Goal: Information Seeking & Learning: Learn about a topic

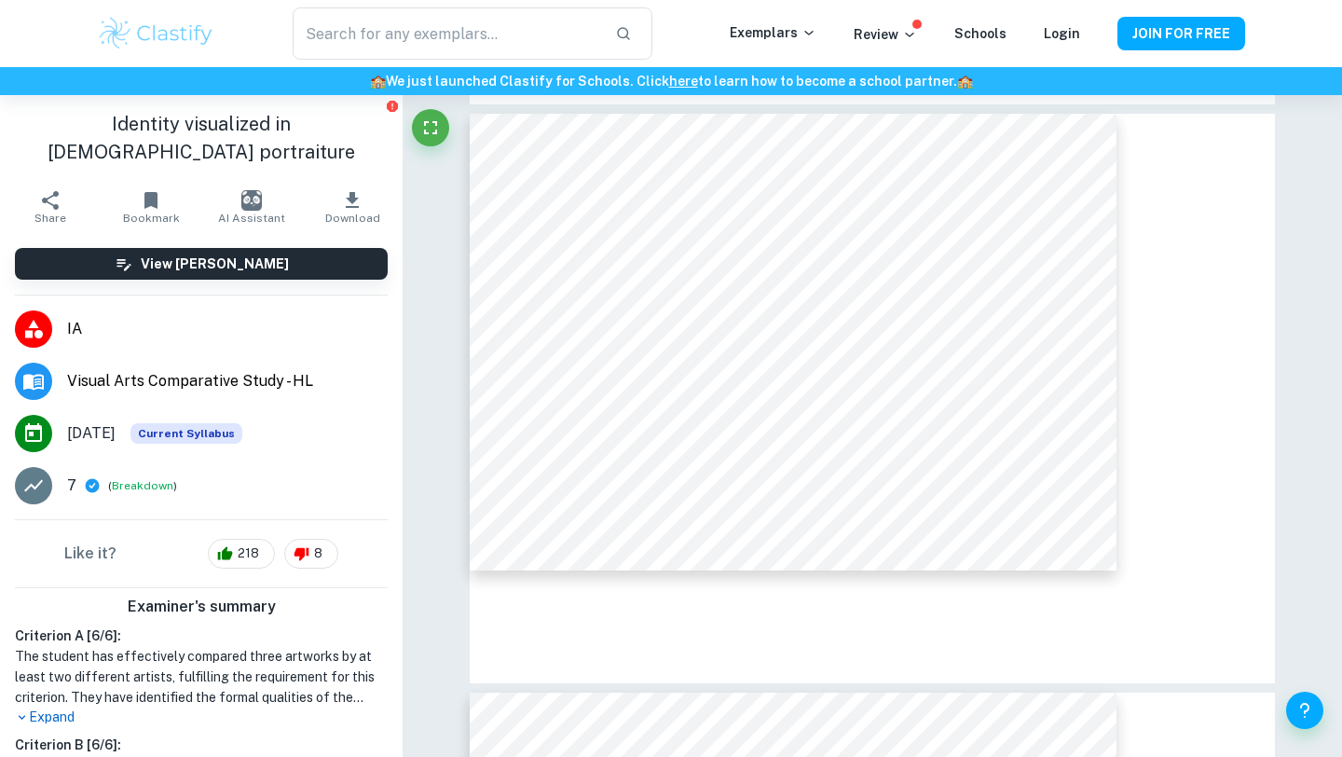
scroll to position [2527, 0]
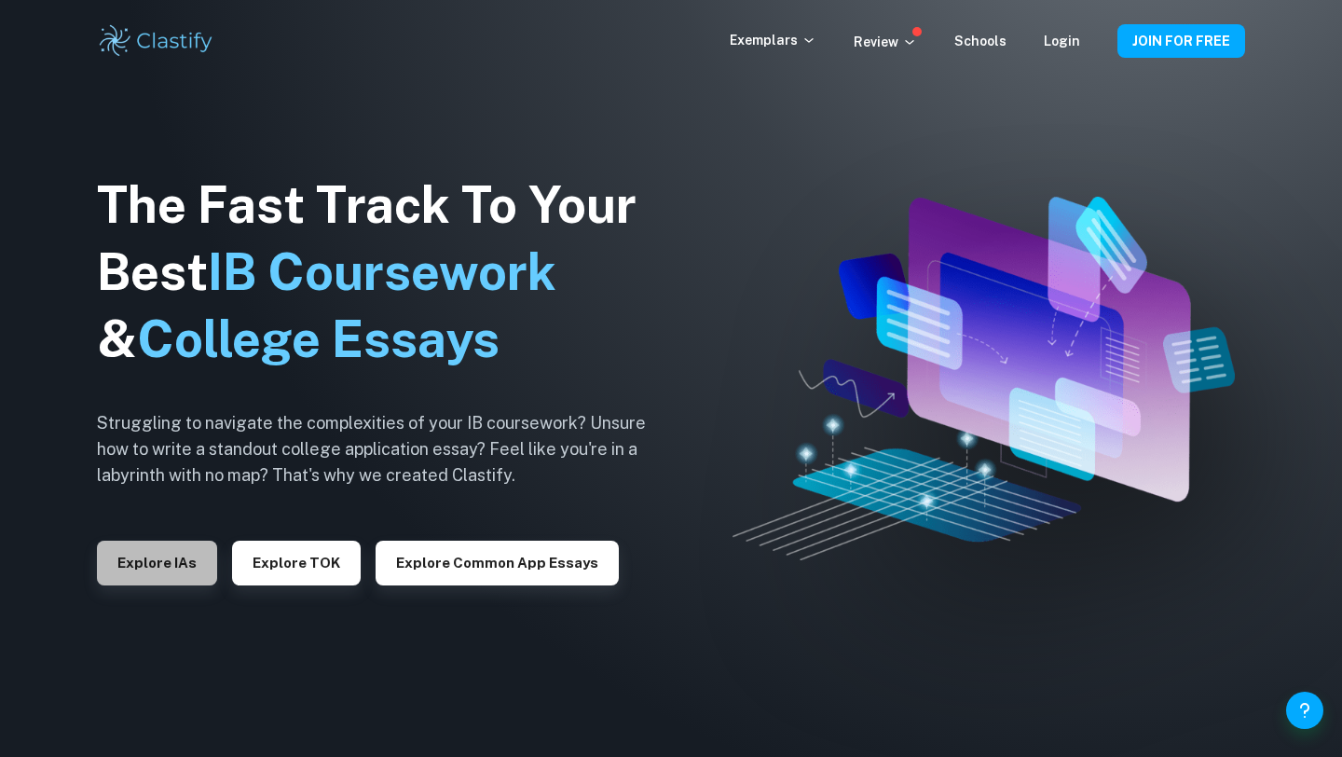
click at [181, 557] on button "Explore IAs" at bounding box center [157, 563] width 120 height 45
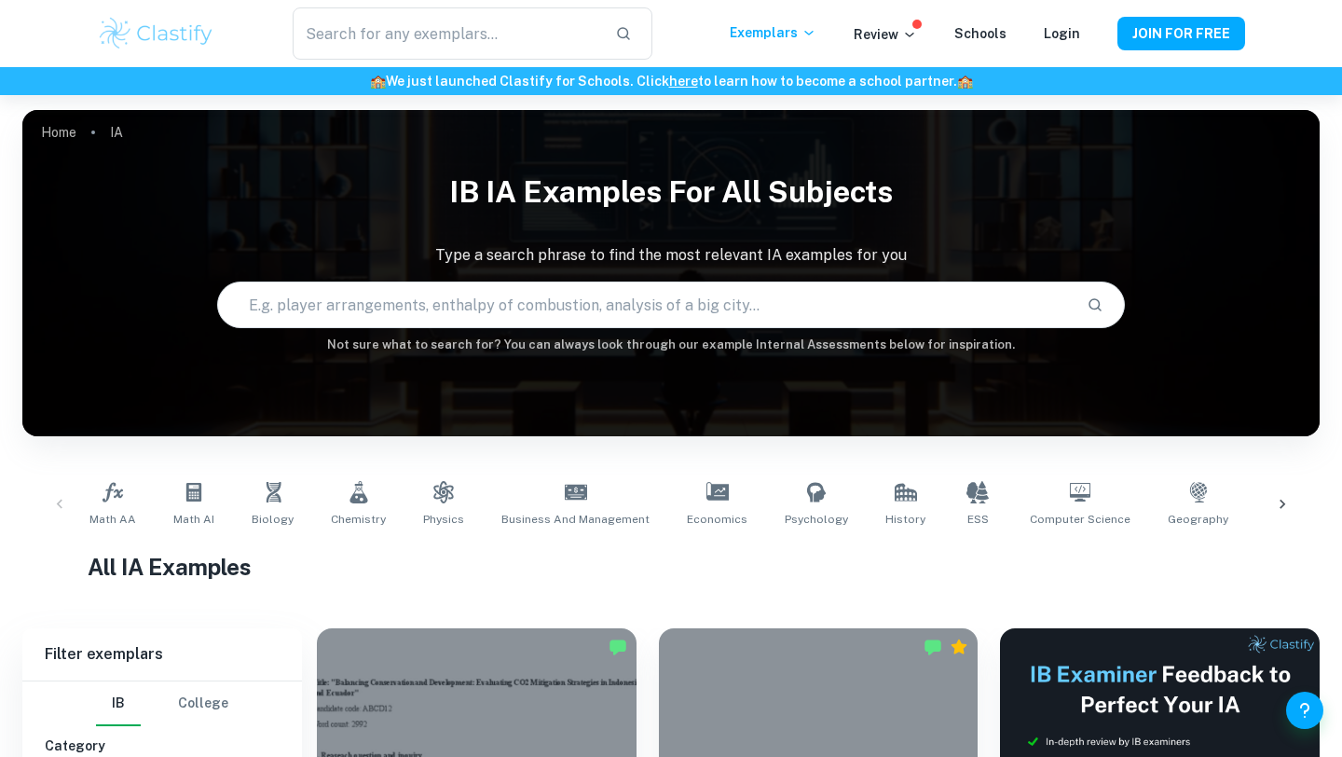
click at [1280, 507] on icon at bounding box center [1282, 504] width 19 height 19
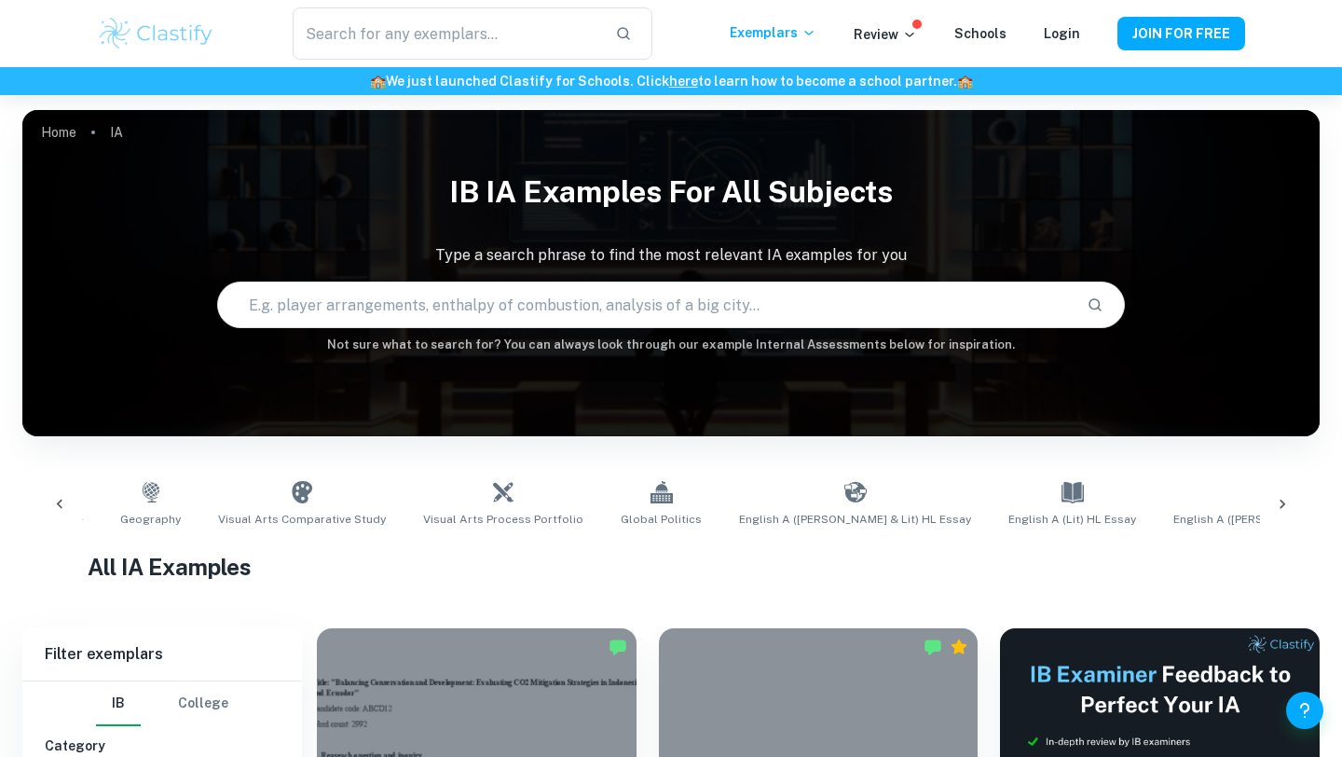
scroll to position [0, 1047]
click at [1281, 506] on icon at bounding box center [1283, 504] width 6 height 9
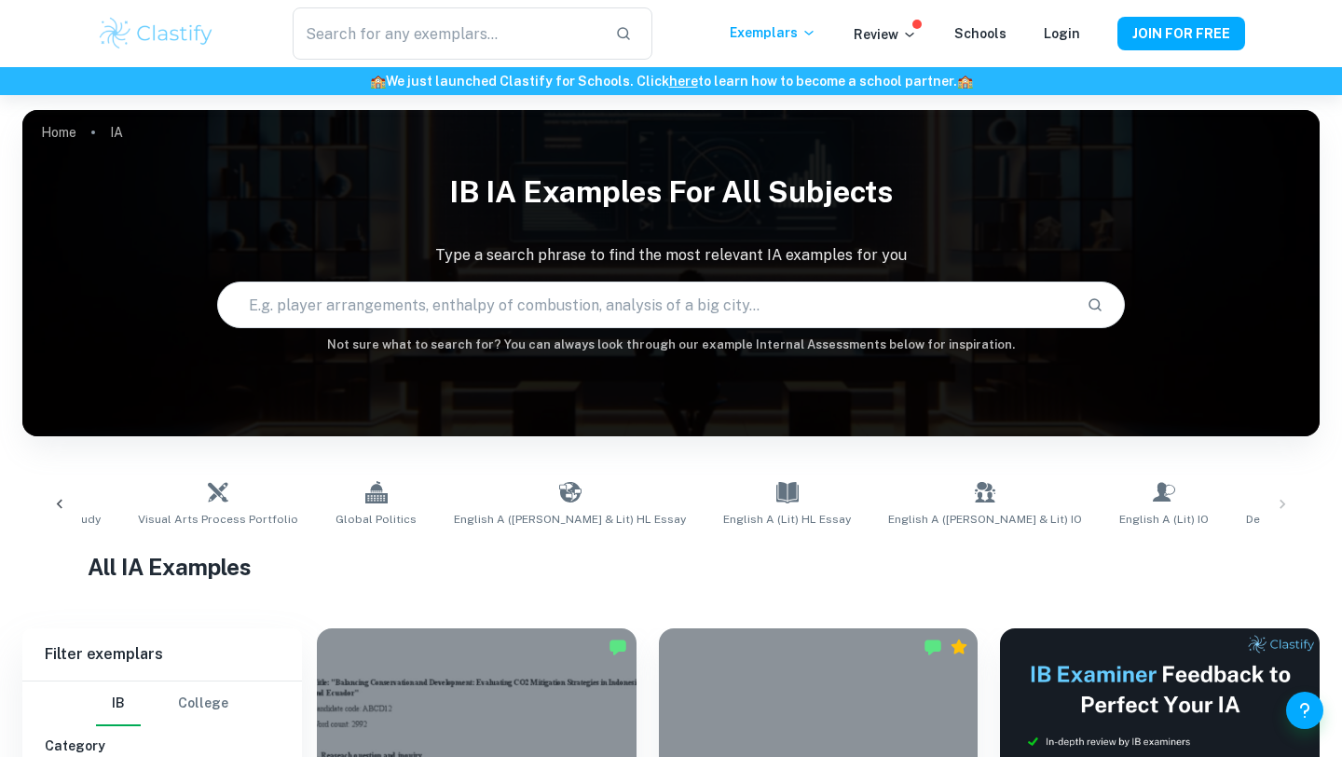
click at [1281, 506] on div "Math AA Math AI Biology Chemistry Physics Business and Management Economics Psy…" at bounding box center [670, 504] width 1267 height 62
click at [65, 502] on icon at bounding box center [59, 504] width 19 height 19
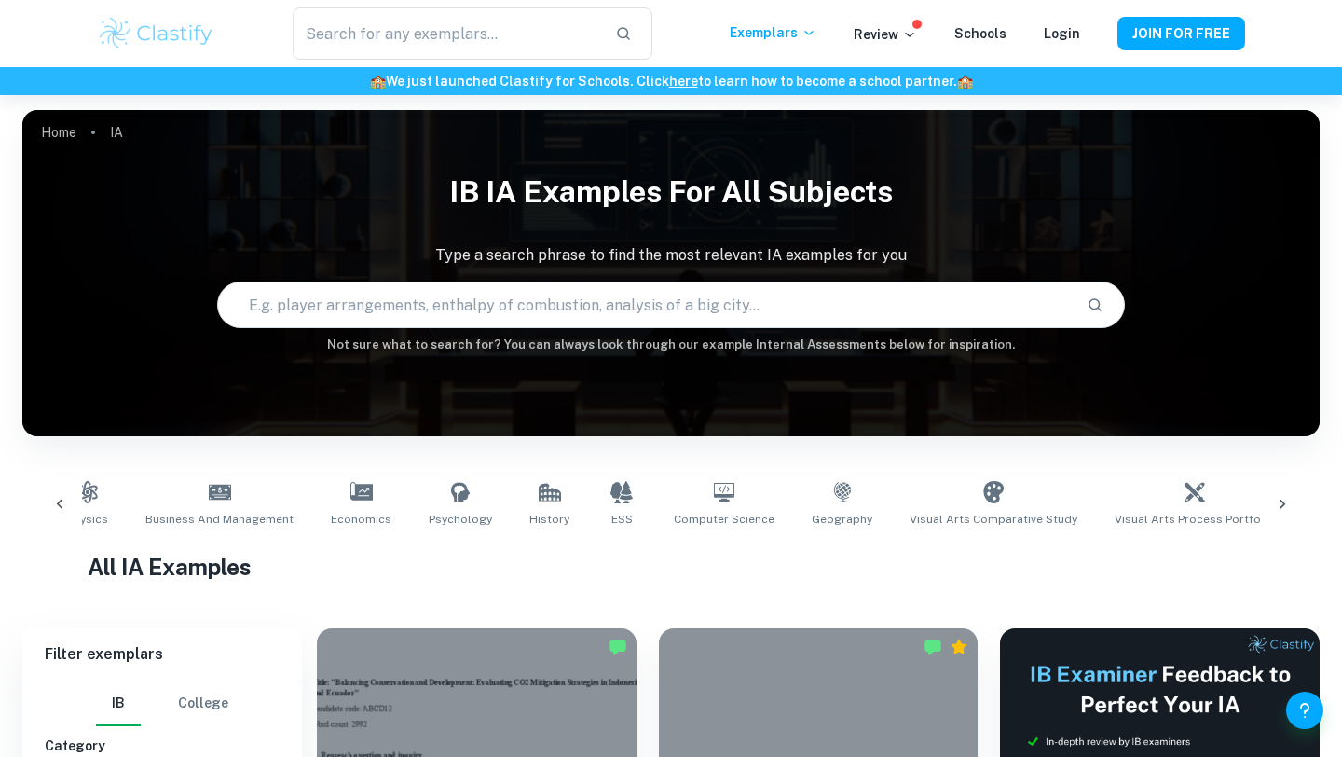
scroll to position [0, 285]
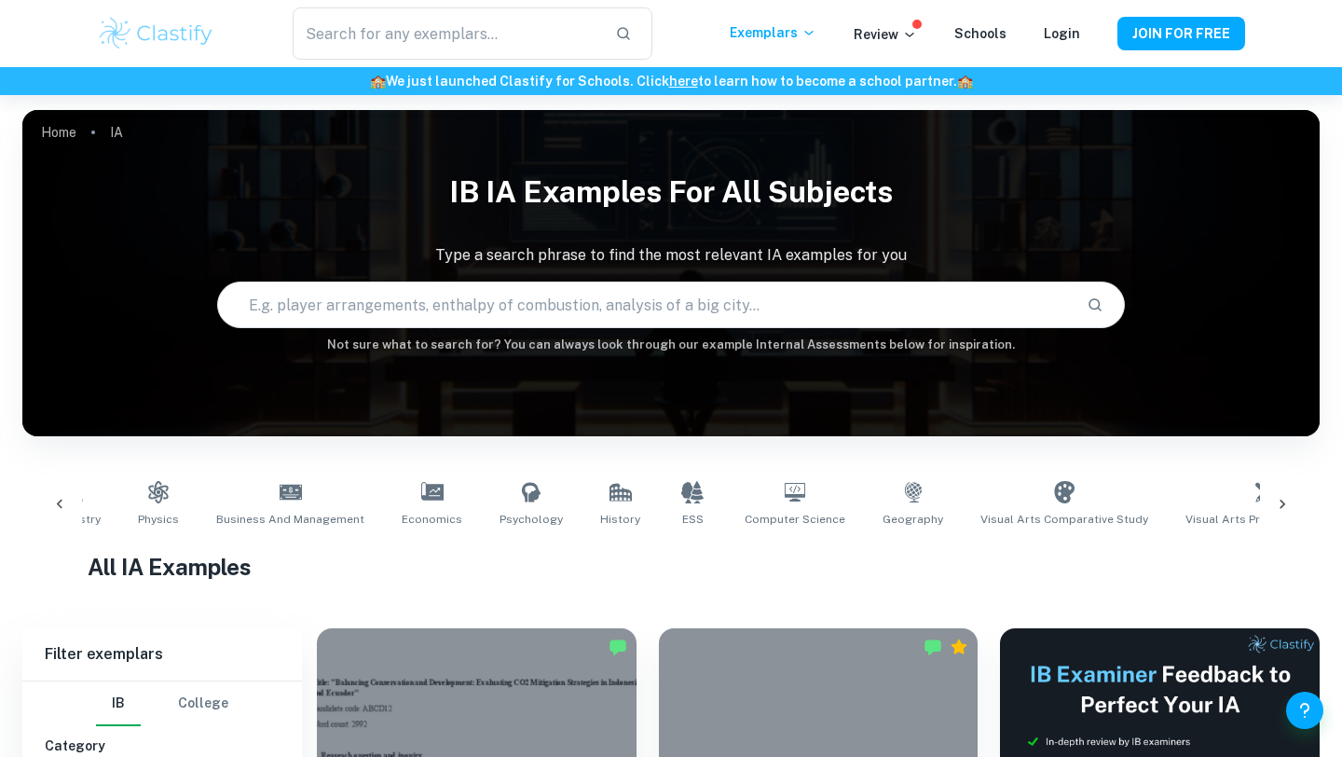
click at [62, 501] on icon at bounding box center [59, 504] width 19 height 19
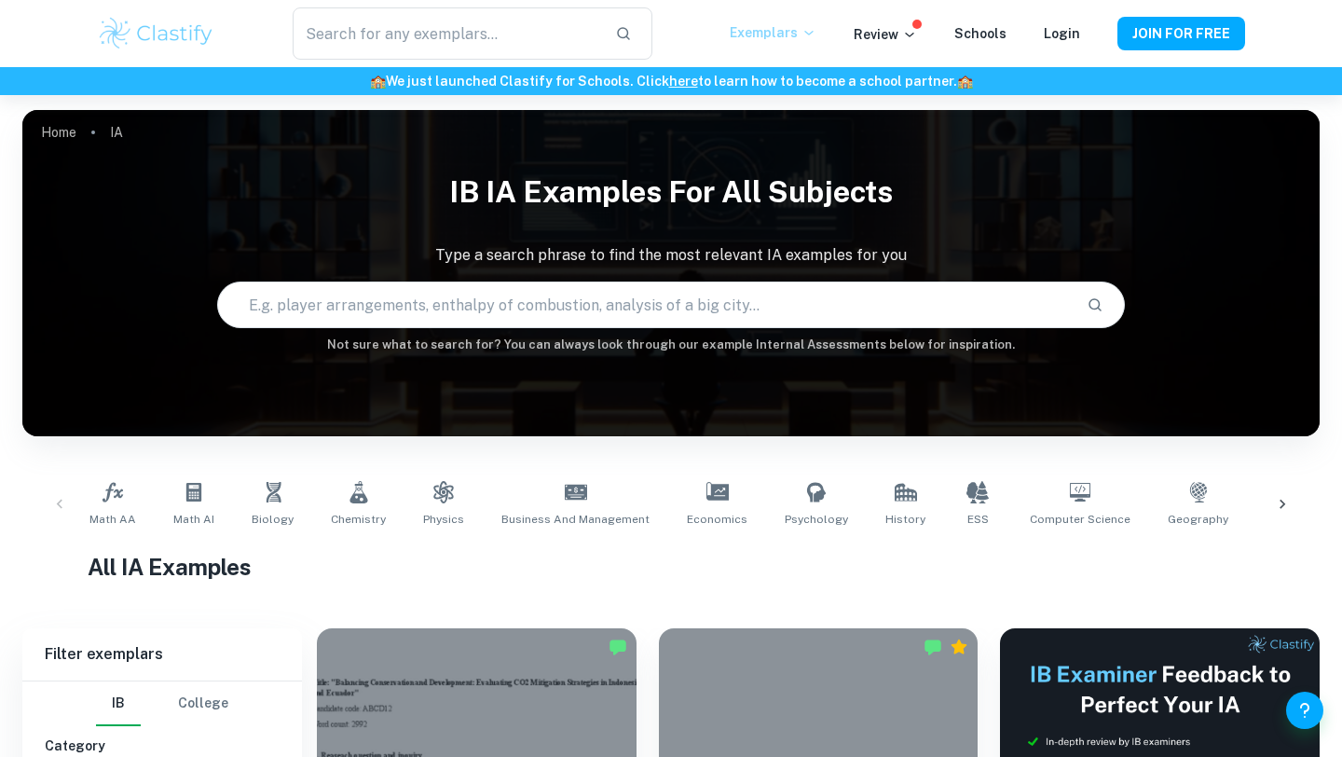
click at [804, 36] on p "Exemplars" at bounding box center [773, 32] width 87 height 21
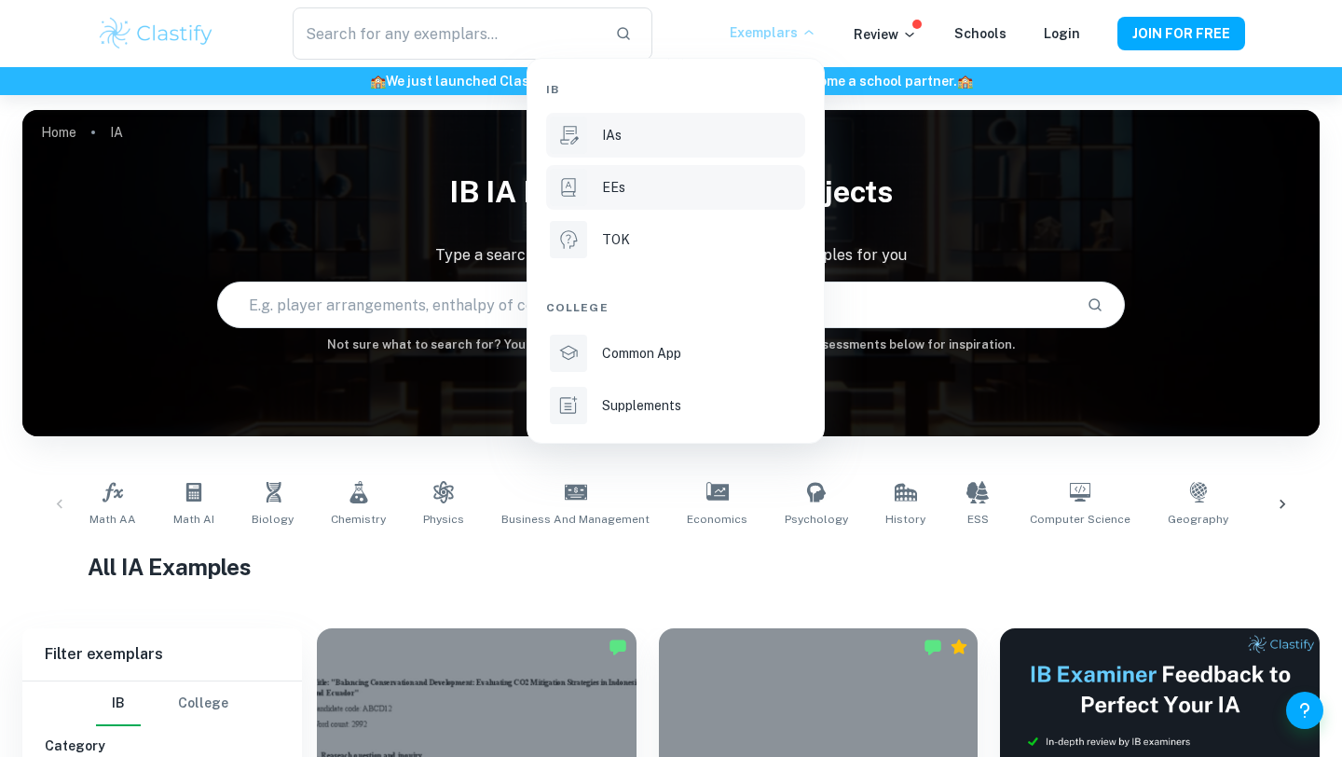
click at [667, 194] on div "EEs" at bounding box center [701, 187] width 199 height 21
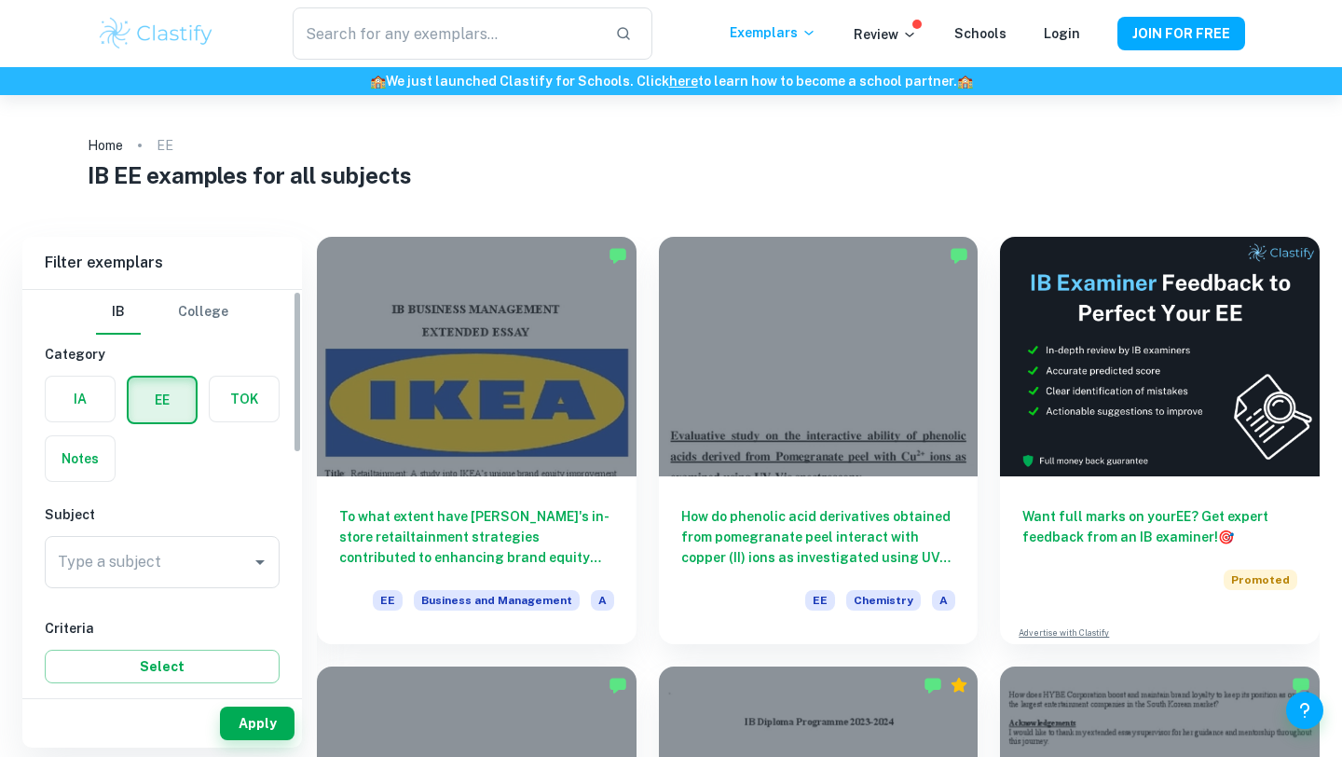
scroll to position [48, 0]
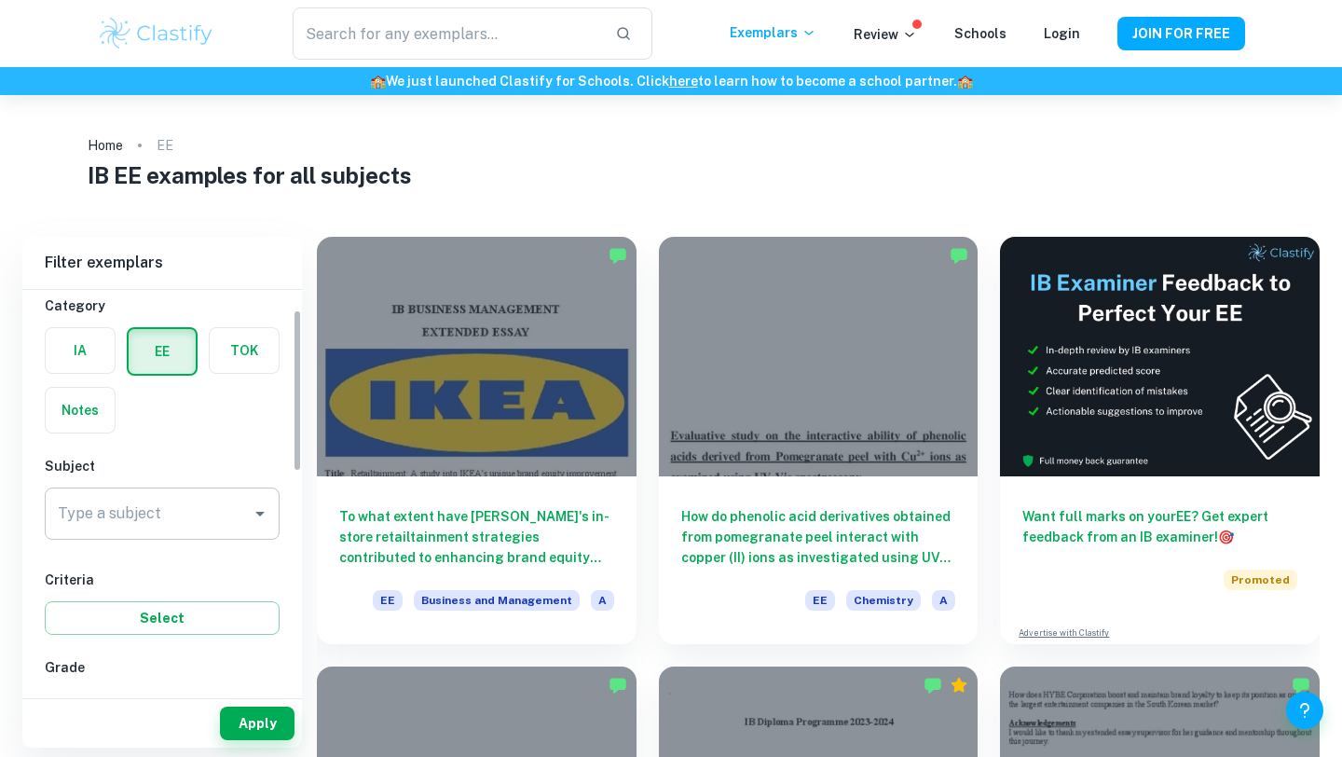
click at [207, 513] on input "Type a subject" at bounding box center [148, 513] width 190 height 35
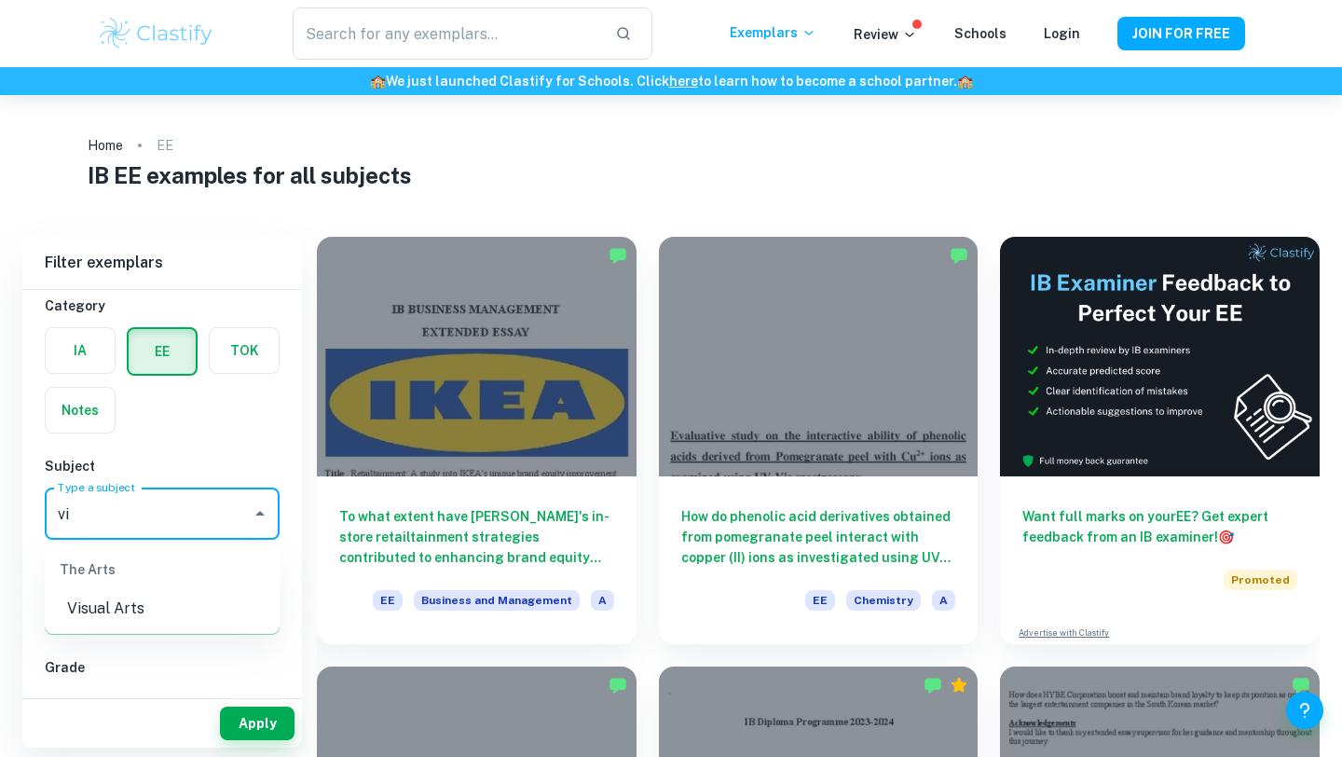
click at [193, 612] on li "Visual Arts" at bounding box center [162, 609] width 235 height 34
type input "Visual Arts"
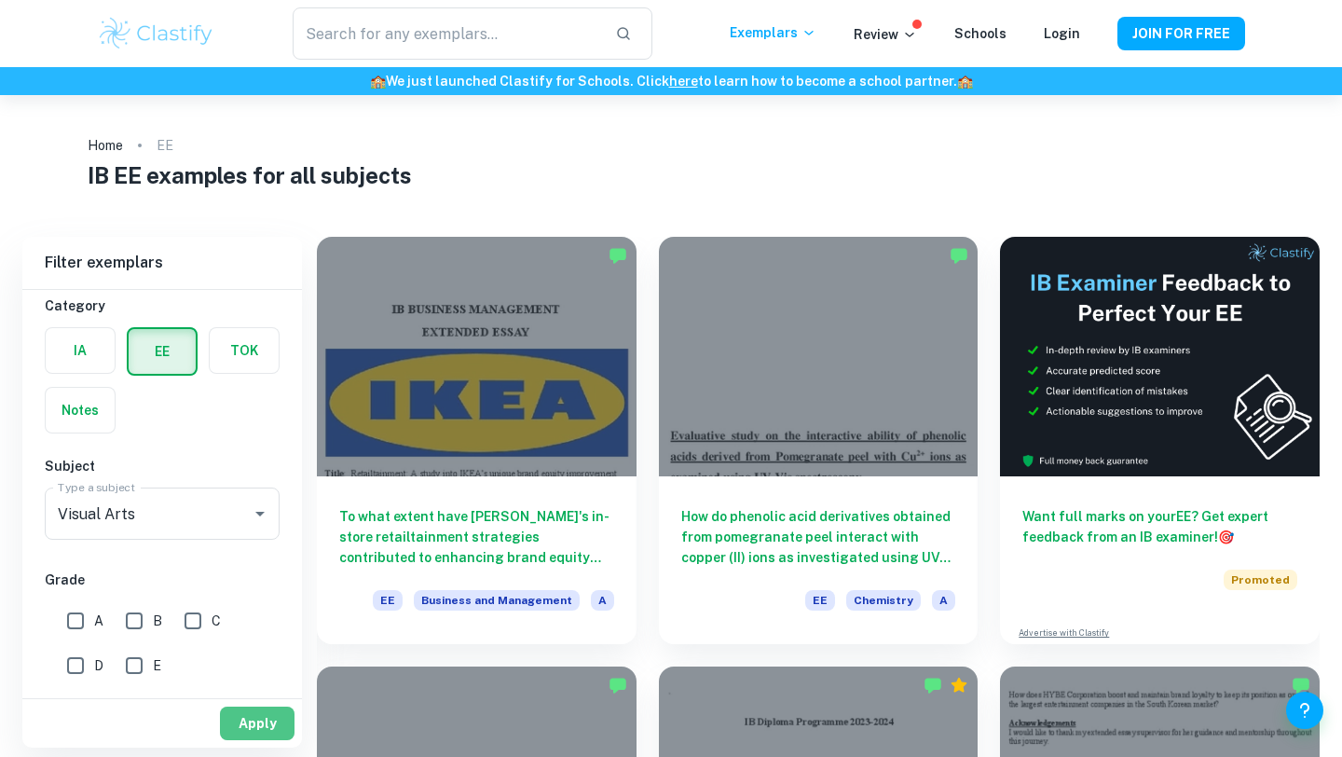
click at [255, 714] on button "Apply" at bounding box center [257, 723] width 75 height 34
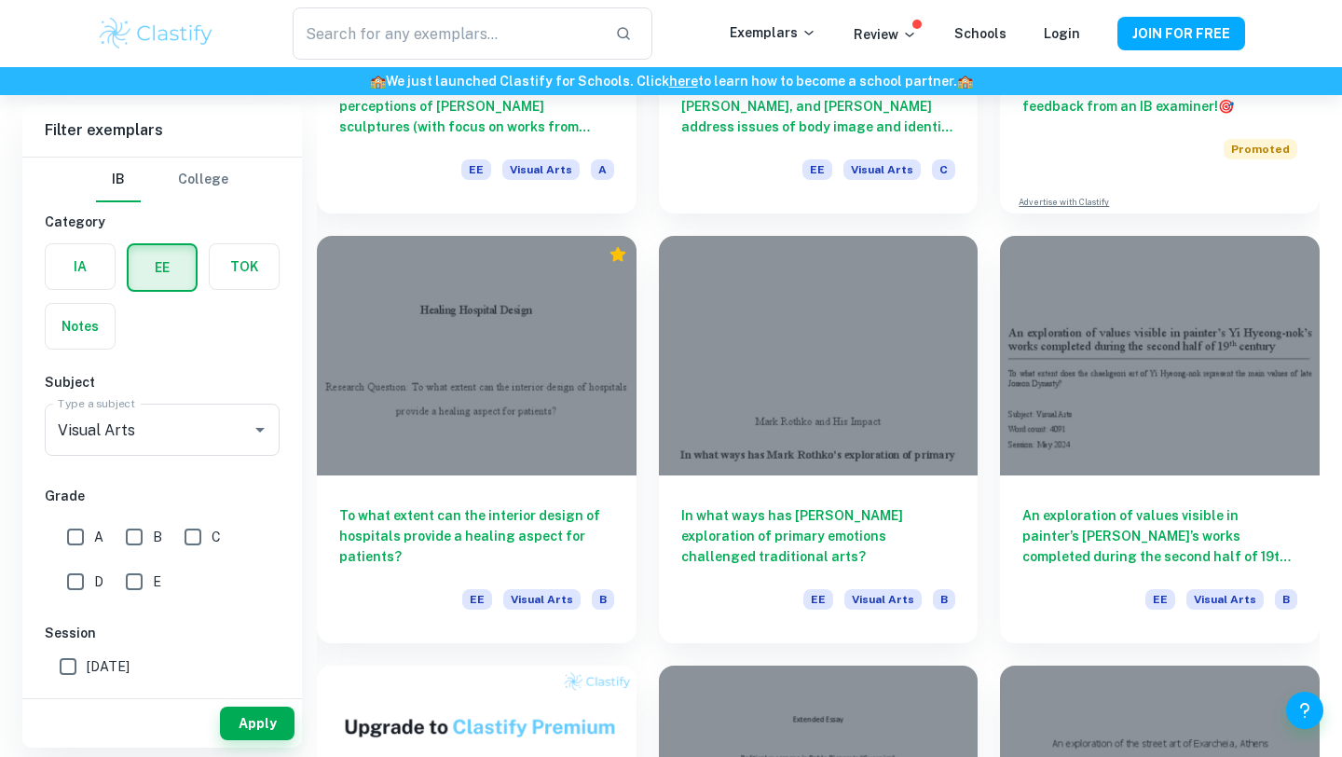
scroll to position [438, 0]
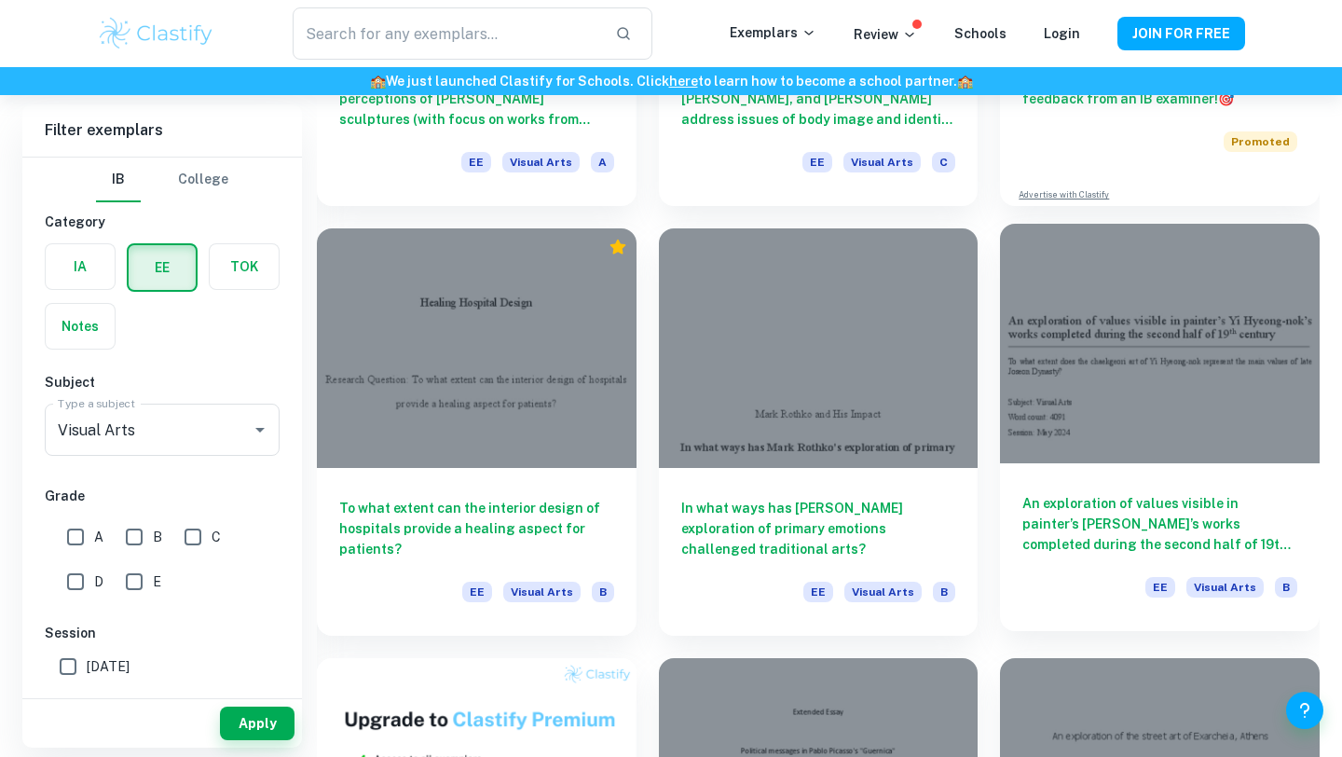
click at [1093, 429] on div at bounding box center [1160, 344] width 320 height 240
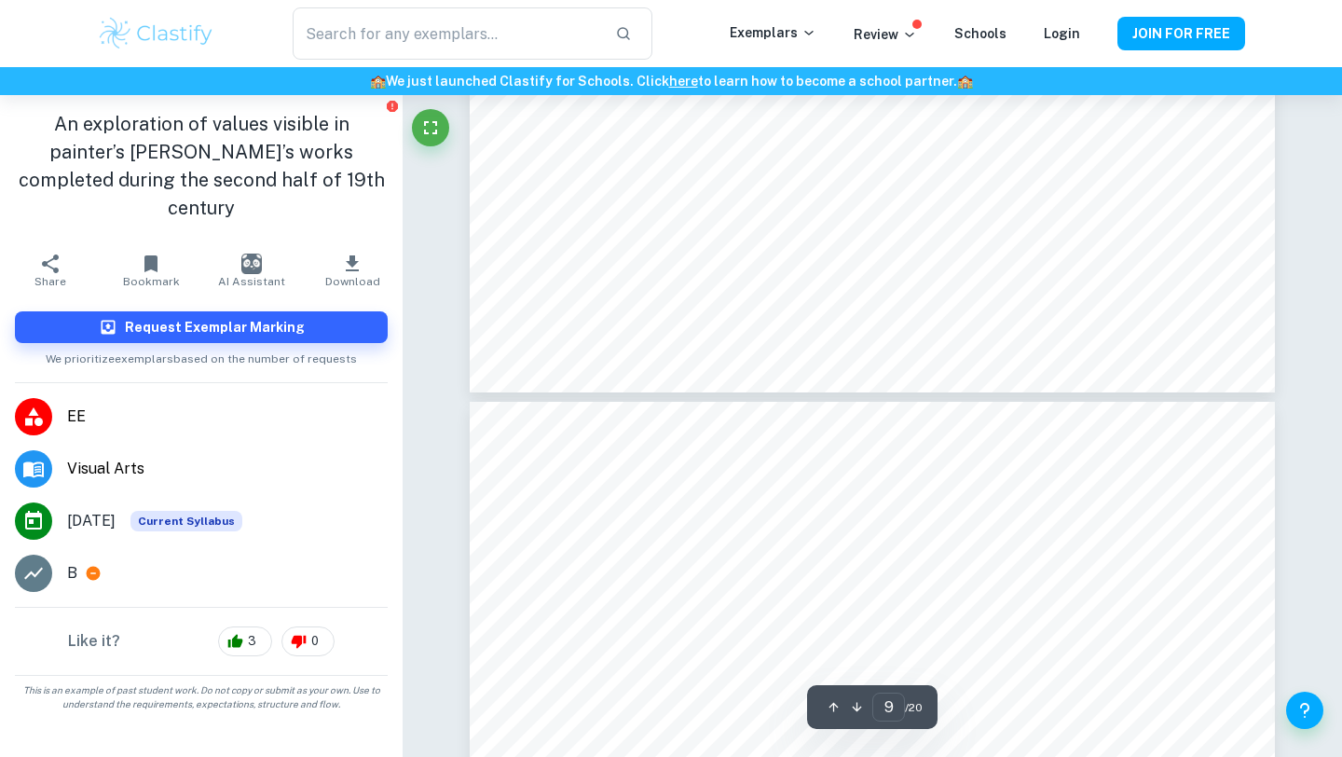
scroll to position [10436, 0]
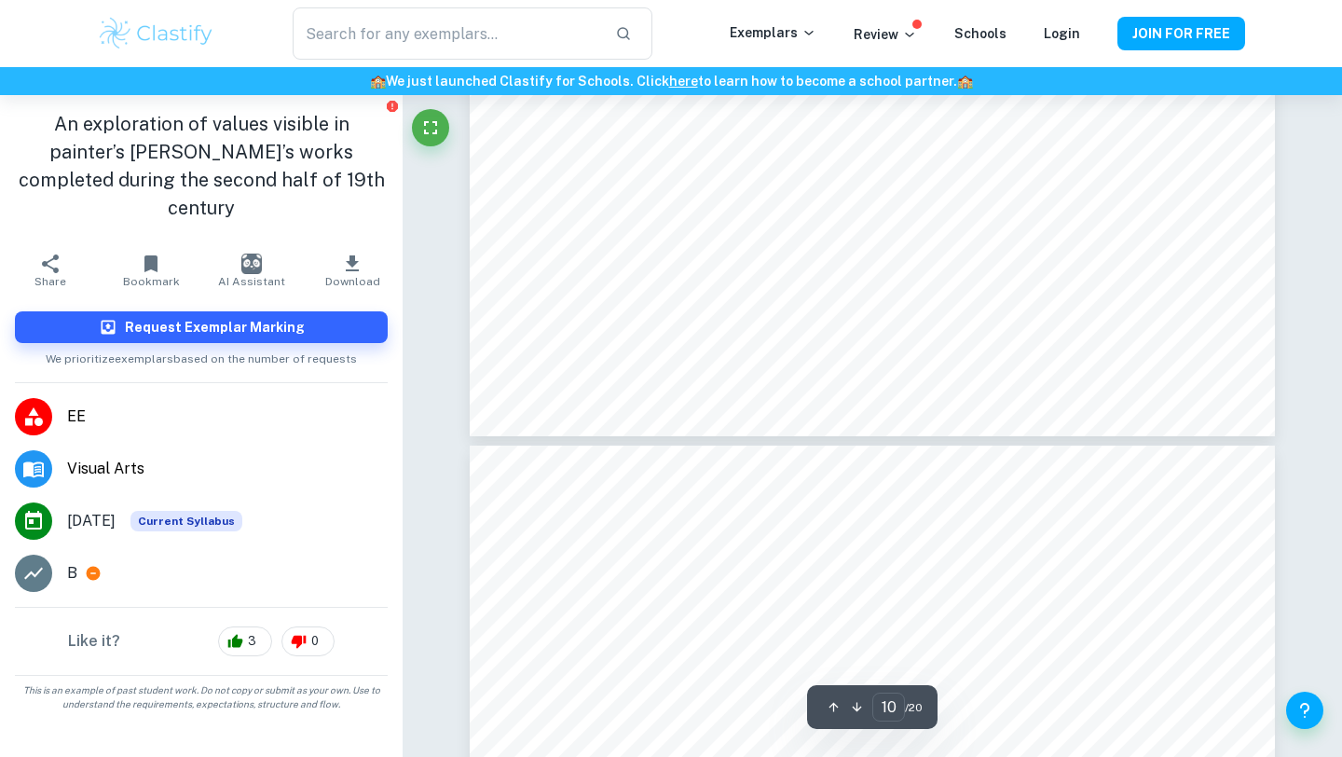
type input "11"
